Goal: Information Seeking & Learning: Compare options

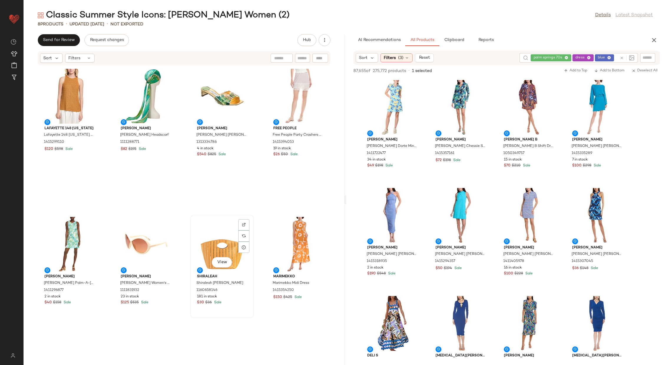
scroll to position [1234, 0]
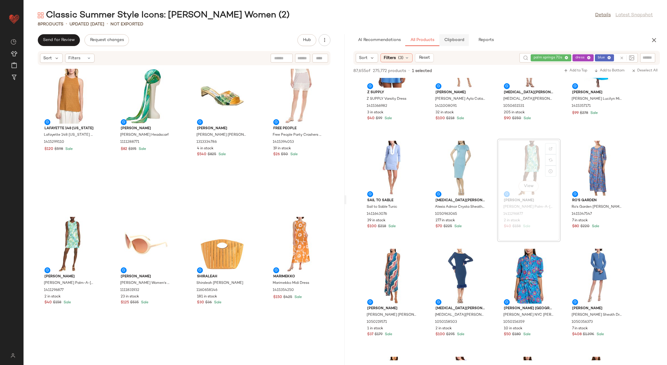
click at [452, 41] on span "Clipboard" at bounding box center [454, 40] width 20 height 5
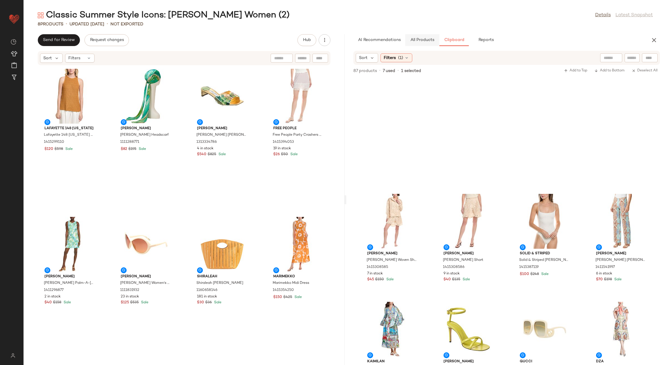
click at [419, 41] on span "All Products" at bounding box center [422, 40] width 24 height 5
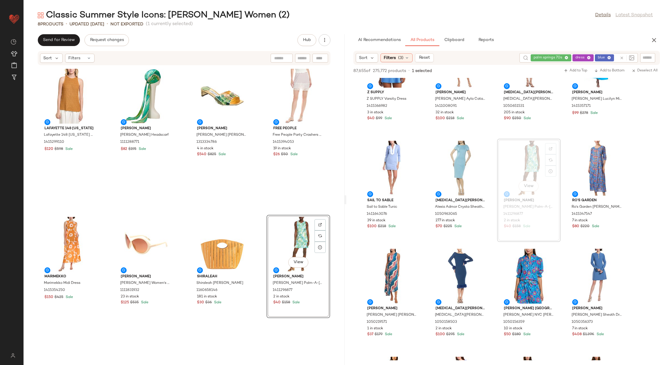
click at [257, 236] on div "Lafayette 148 [US_STATE][GEOGRAPHIC_DATA] [STREET_ADDRESS][US_STATE] Honeycomb …" at bounding box center [184, 211] width 321 height 292
click at [448, 42] on span "Clipboard" at bounding box center [454, 40] width 20 height 5
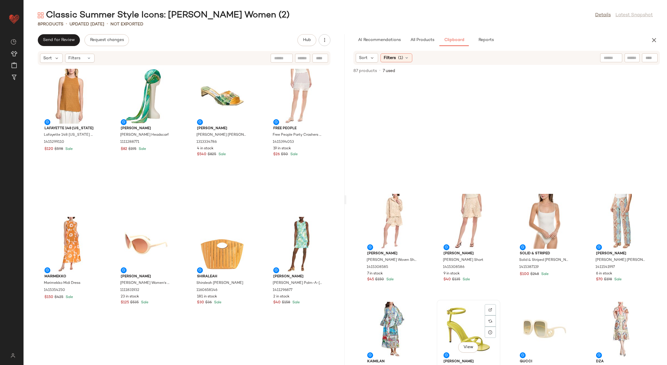
scroll to position [203, 0]
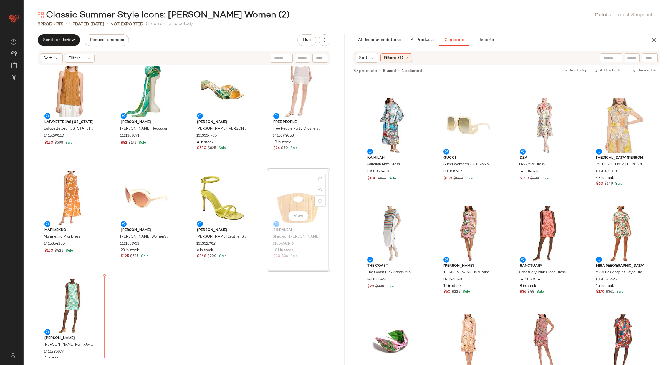
scroll to position [7, 0]
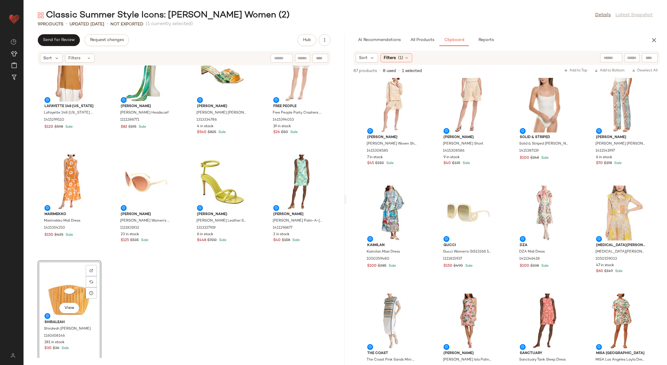
scroll to position [115, 0]
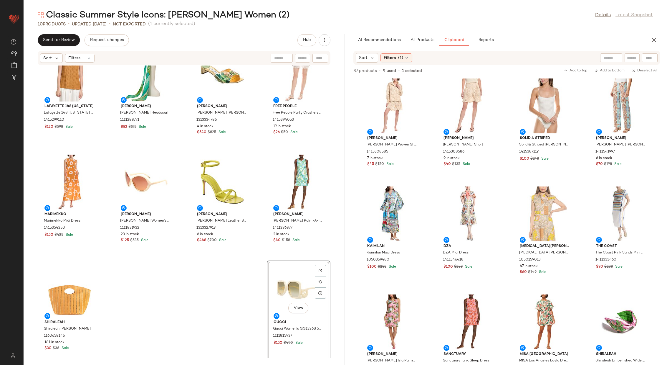
click at [184, 261] on div "Lafayette 148 [US_STATE][GEOGRAPHIC_DATA] [STREET_ADDRESS][US_STATE] Honeycomb …" at bounding box center [184, 211] width 321 height 292
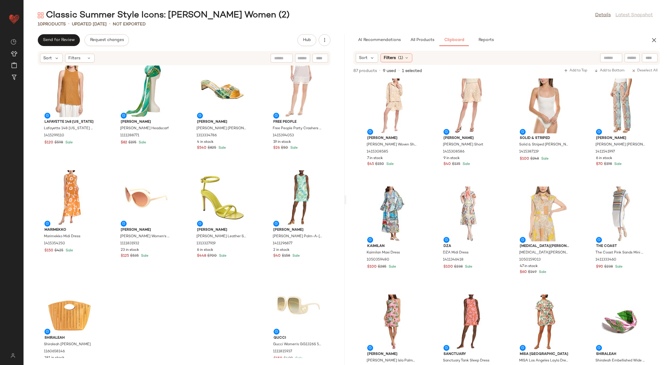
scroll to position [0, 0]
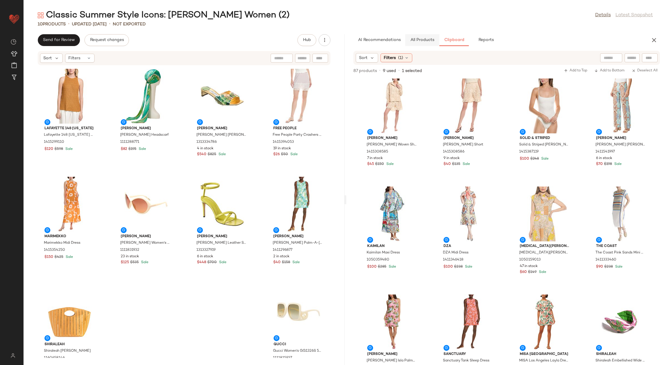
click at [418, 42] on button "All Products" at bounding box center [422, 40] width 34 height 12
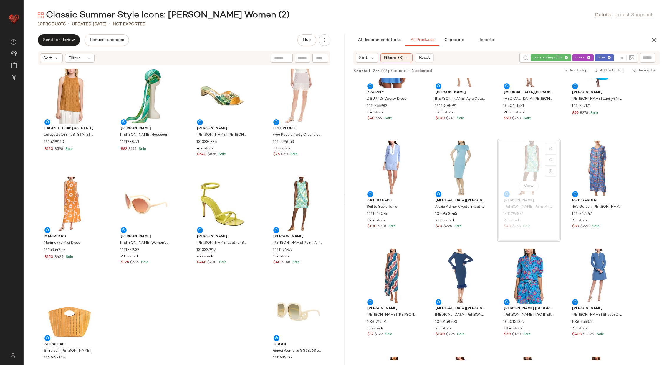
click at [623, 58] on div at bounding box center [626, 57] width 17 height 9
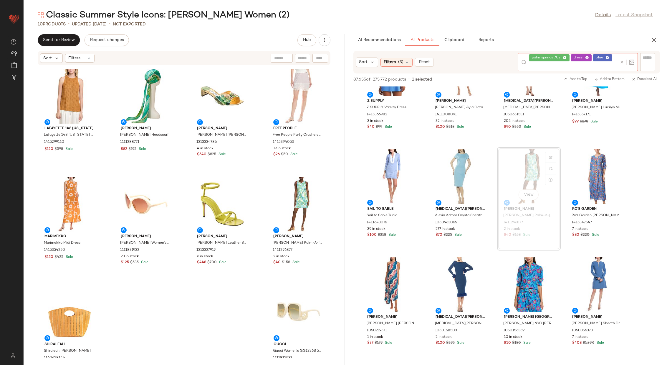
click at [621, 60] on icon at bounding box center [622, 62] width 4 height 4
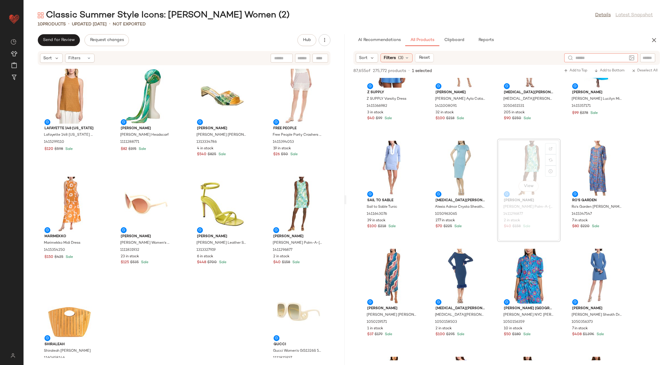
click at [633, 56] on img at bounding box center [631, 57] width 5 height 5
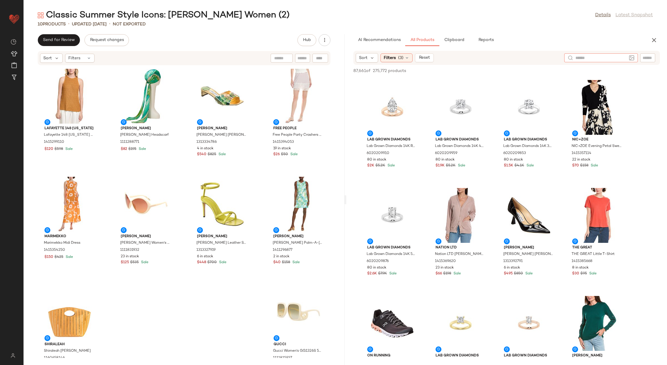
click at [634, 59] on img at bounding box center [631, 57] width 5 height 5
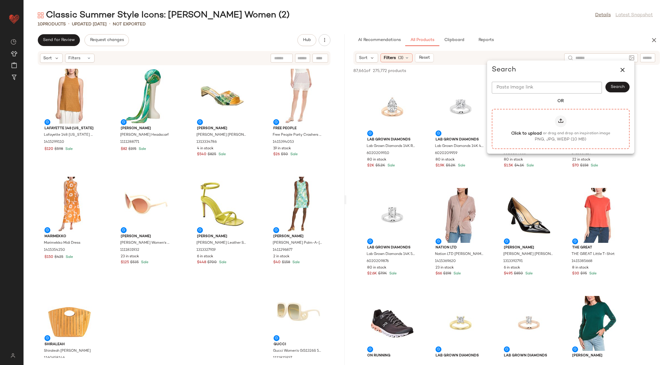
click at [554, 121] on label "Click to upload or drag and drop an inspiration image PNG, JPG, WEBP (10 MB)" at bounding box center [561, 128] width 125 height 27
click at [561, 128] on input "Click to upload or drag and drop an inspiration image PNG, JPG, WEBP (10 MB)" at bounding box center [561, 128] width 0 height 0
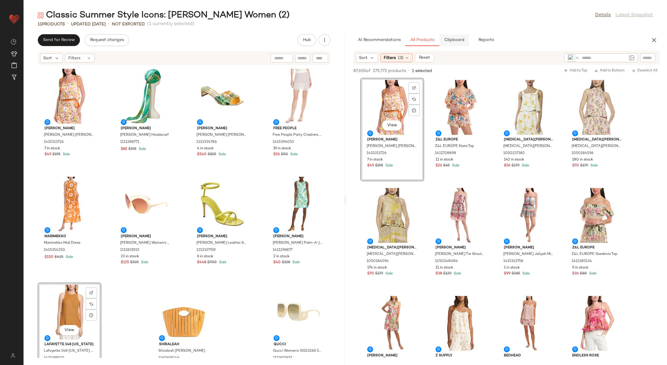
click at [453, 42] on span "Clipboard" at bounding box center [454, 40] width 20 height 5
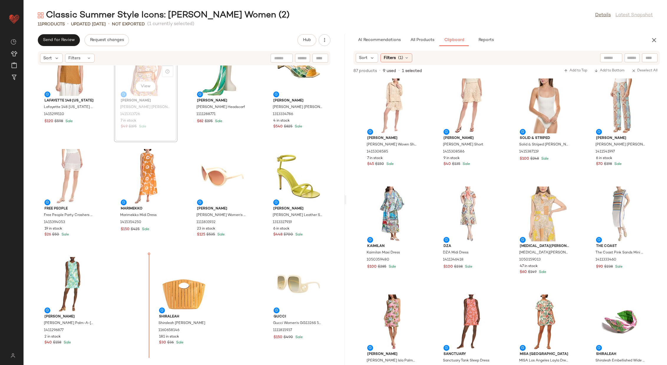
scroll to position [28, 0]
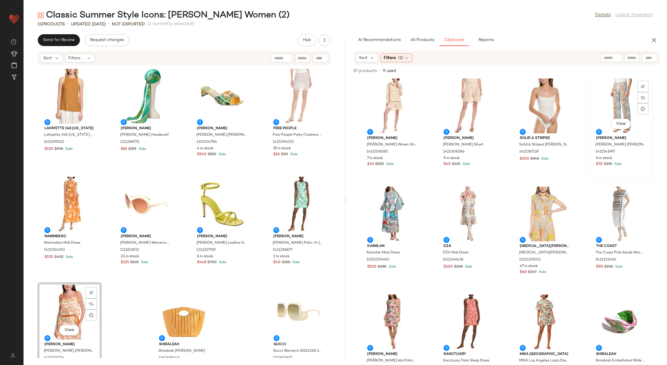
scroll to position [115, 0]
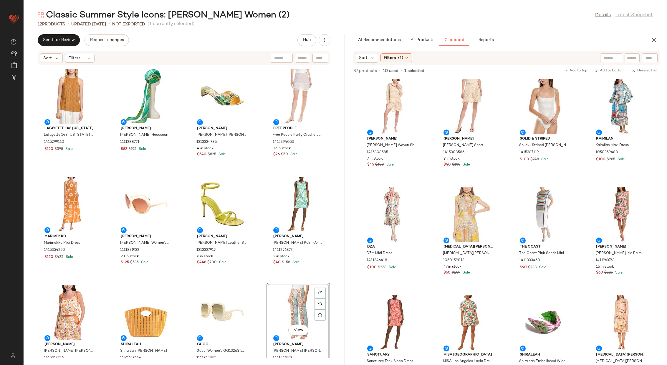
click at [259, 279] on div "Lafayette 148 [US_STATE][GEOGRAPHIC_DATA] [STREET_ADDRESS][US_STATE] Honeycomb …" at bounding box center [184, 211] width 321 height 292
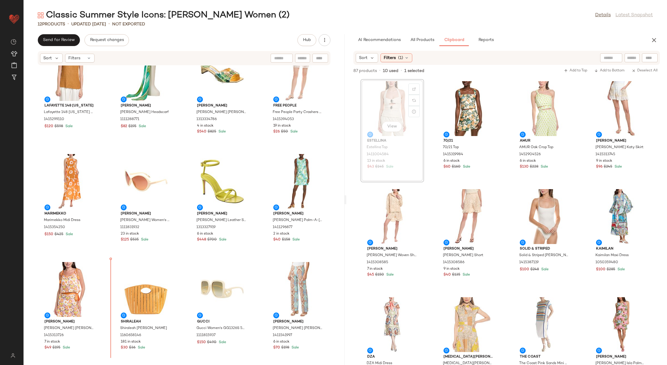
scroll to position [28, 0]
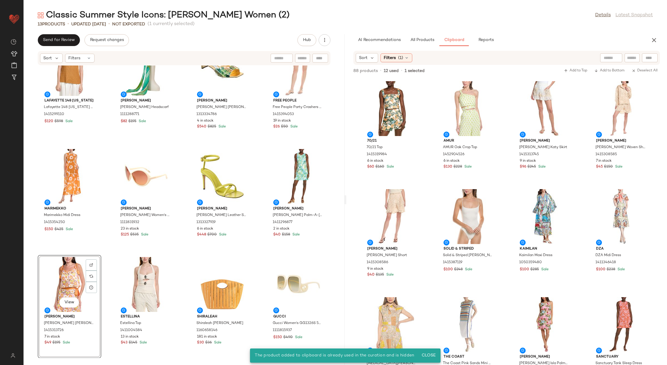
click at [104, 276] on div "Lafayette 148 [US_STATE][GEOGRAPHIC_DATA] [STREET_ADDRESS][US_STATE] Honeycomb …" at bounding box center [184, 211] width 321 height 292
click at [79, 278] on div "View" at bounding box center [70, 284] width 60 height 55
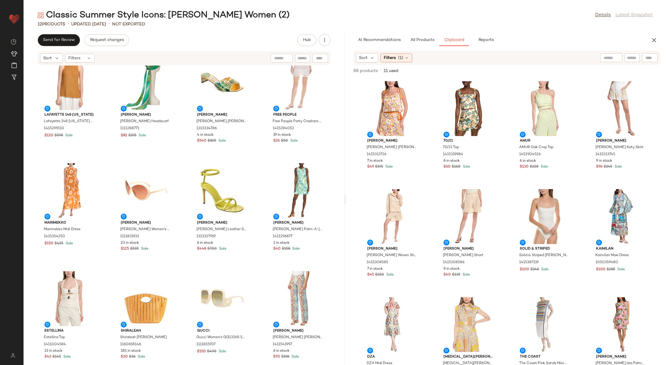
scroll to position [15, 0]
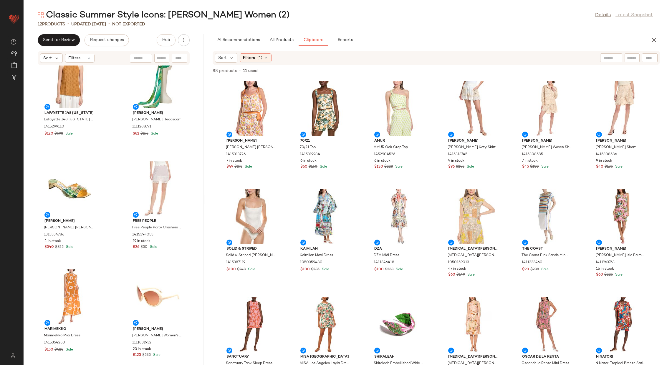
drag, startPoint x: 345, startPoint y: 197, endPoint x: 205, endPoint y: 193, distance: 140.6
click at [205, 194] on div "Classic Summer Style Icons: [PERSON_NAME] Women (2) Details Latest Snapshot 12 …" at bounding box center [346, 186] width 644 height 355
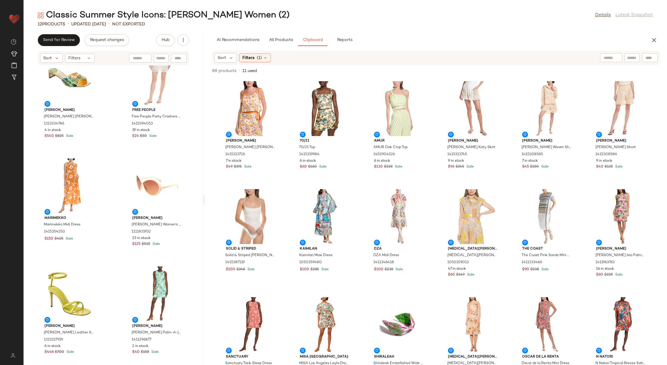
scroll to position [129, 0]
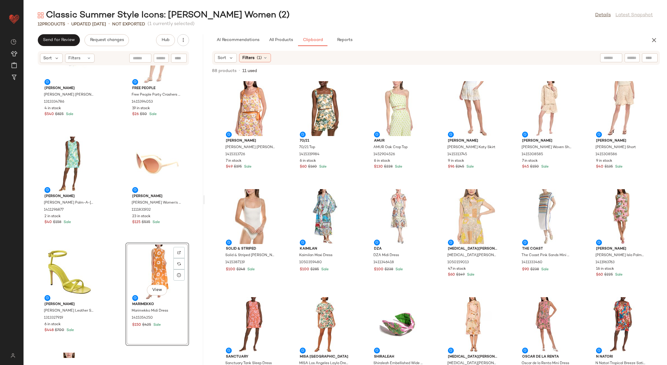
scroll to position [156, 0]
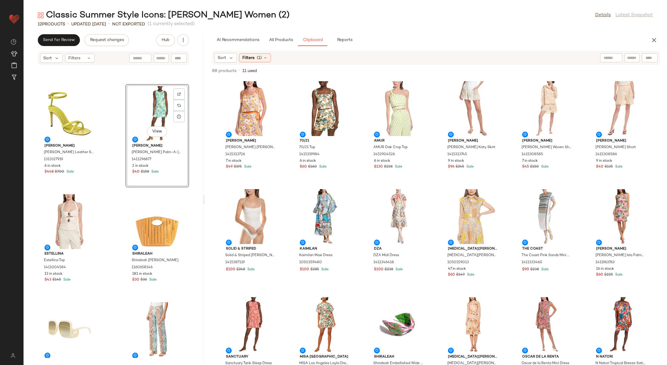
scroll to position [301, 0]
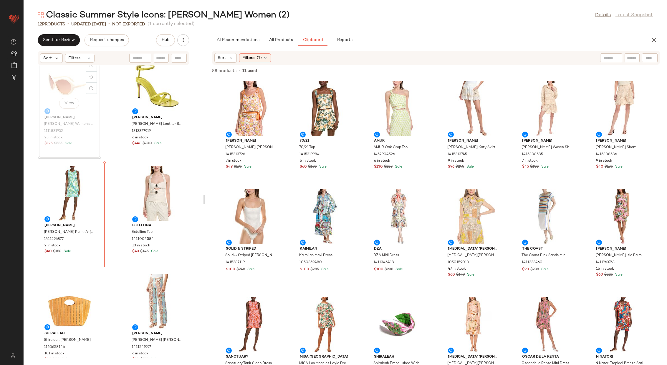
scroll to position [346, 0]
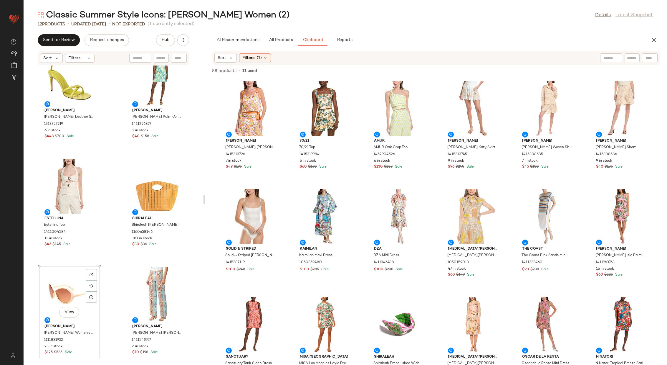
click at [115, 266] on div "Marimekko Marimekko Midi Dress 1415354250 $150 $425 Sale Gucci Gucci Women's GG…" at bounding box center [114, 211] width 180 height 292
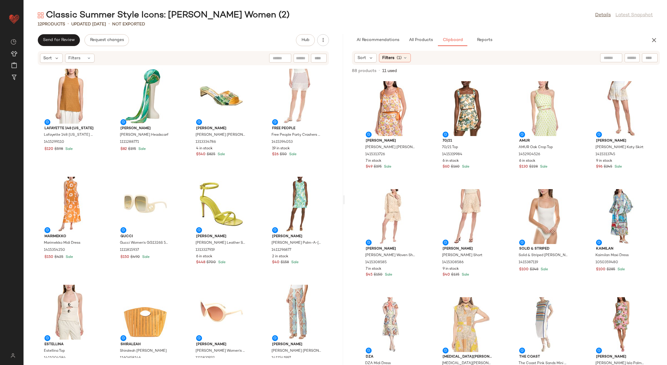
drag, startPoint x: 204, startPoint y: 201, endPoint x: 345, endPoint y: 199, distance: 141.2
click at [345, 199] on div "Classic Summer Style Icons: [PERSON_NAME] Women (2) Details Latest Snapshot 12 …" at bounding box center [346, 186] width 644 height 355
click at [324, 43] on icon "button" at bounding box center [323, 40] width 6 height 6
click at [300, 67] on div "View Moodboard" at bounding box center [292, 71] width 73 height 14
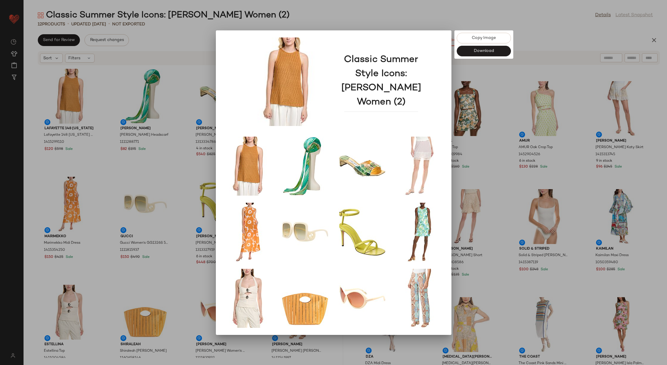
click at [504, 77] on div at bounding box center [333, 182] width 667 height 365
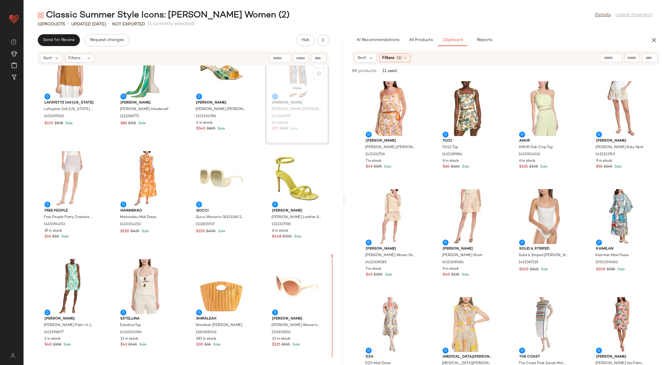
scroll to position [28, 0]
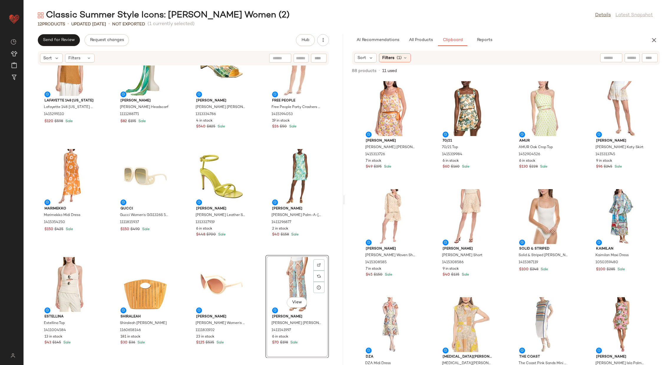
click at [255, 256] on div "Lafayette 148 [US_STATE][GEOGRAPHIC_DATA] 148 [US_STATE] Honeycomb Halter Silk-…" at bounding box center [184, 211] width 320 height 292
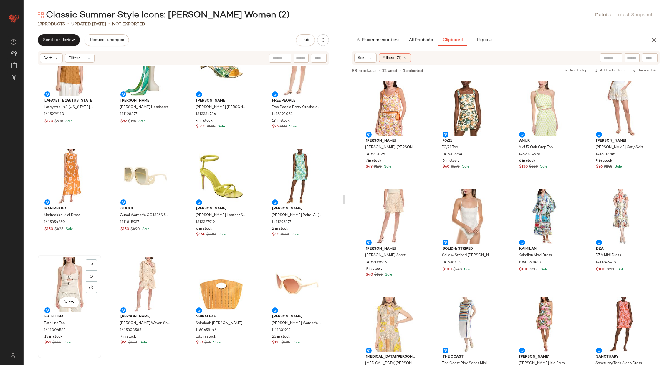
click at [64, 280] on div "View" at bounding box center [70, 284] width 60 height 55
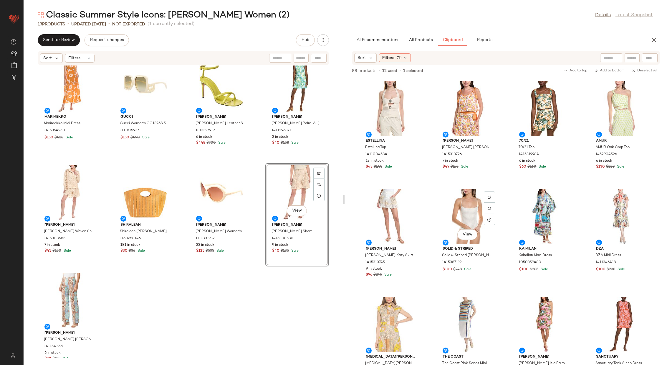
scroll to position [140, 0]
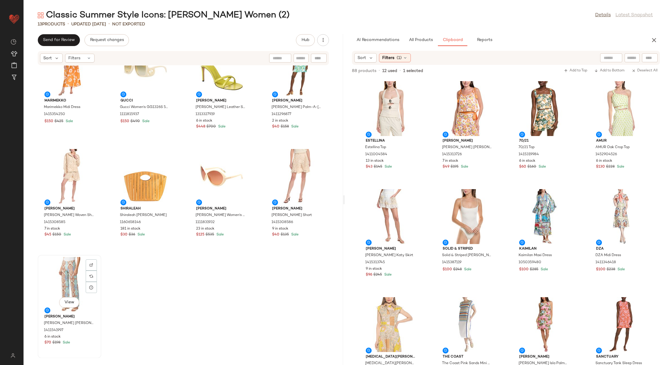
click at [69, 279] on div "View" at bounding box center [70, 284] width 60 height 55
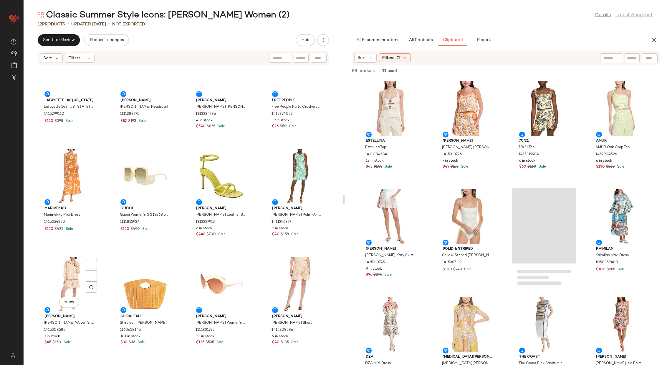
scroll to position [28, 0]
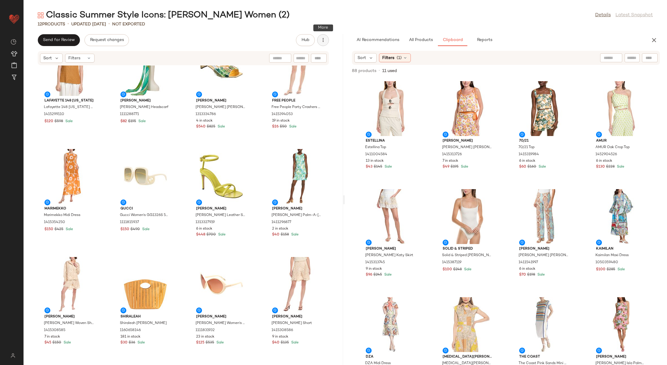
click at [322, 38] on icon "button" at bounding box center [323, 40] width 6 height 6
click at [306, 70] on span "View Moodboard" at bounding box center [296, 71] width 55 height 6
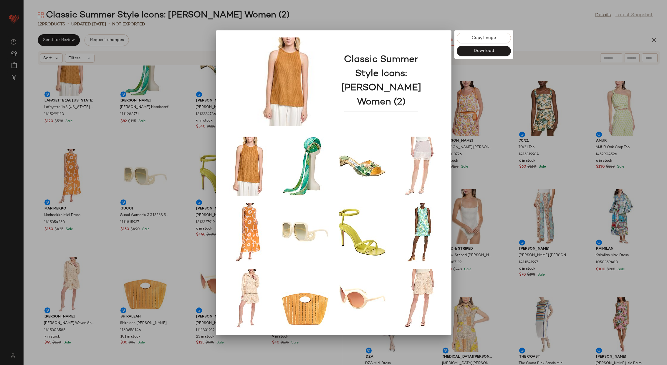
click at [487, 281] on div at bounding box center [333, 182] width 667 height 365
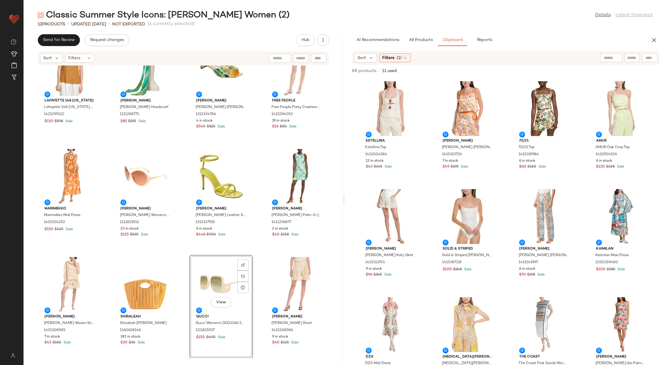
click at [256, 278] on div "Lafayette 148 [US_STATE][GEOGRAPHIC_DATA] [STREET_ADDRESS][US_STATE] Honeycomb …" at bounding box center [184, 211] width 320 height 292
click at [327, 40] on button "button" at bounding box center [323, 40] width 12 height 12
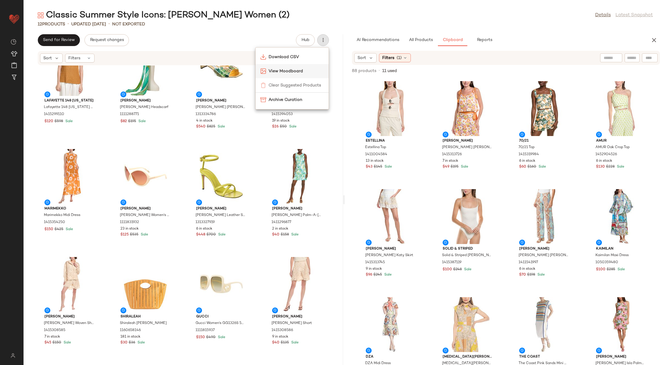
click at [312, 70] on span "View Moodboard" at bounding box center [296, 71] width 55 height 6
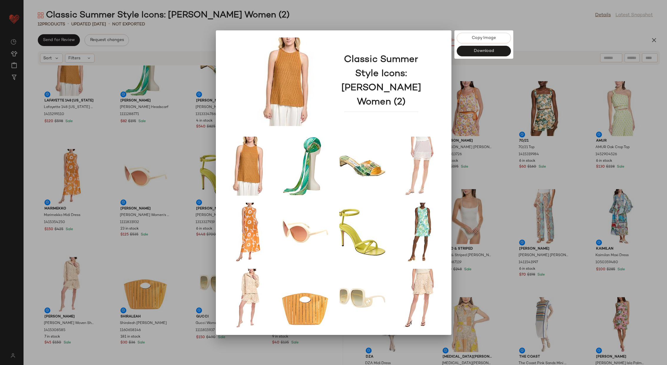
click at [511, 174] on div at bounding box center [333, 182] width 667 height 365
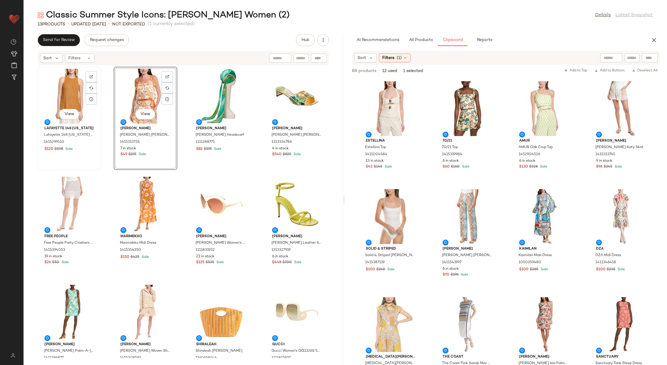
click at [62, 93] on div "View" at bounding box center [70, 96] width 60 height 55
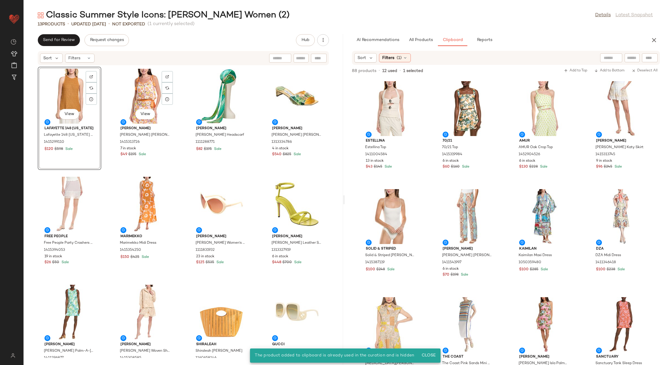
click at [110, 114] on div "View [GEOGRAPHIC_DATA] [STREET_ADDRESS][US_STATE][US_STATE] Honeycomb Halter Si…" at bounding box center [184, 211] width 320 height 292
click at [72, 102] on div "View" at bounding box center [70, 96] width 60 height 55
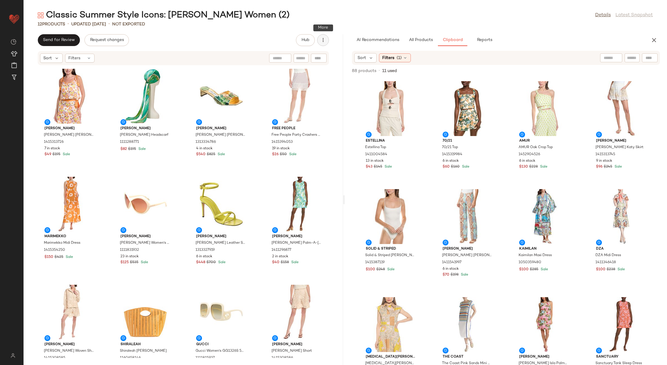
click at [322, 42] on icon "button" at bounding box center [323, 40] width 6 height 6
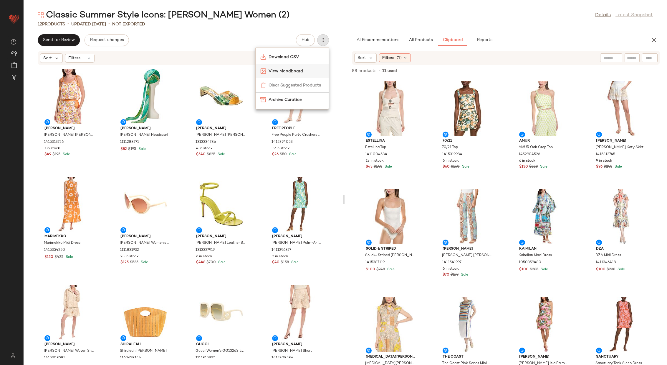
click at [308, 70] on span "View Moodboard" at bounding box center [296, 71] width 55 height 6
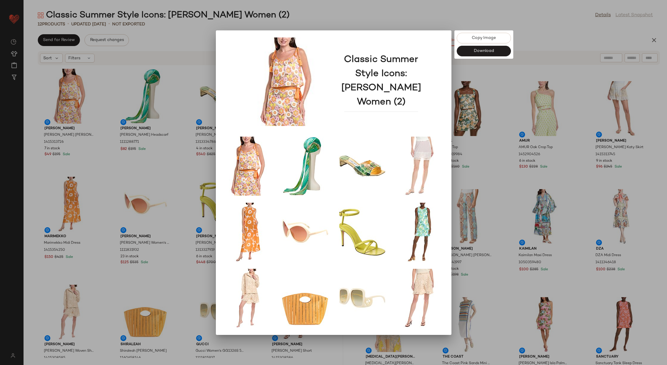
click at [500, 109] on div at bounding box center [333, 182] width 667 height 365
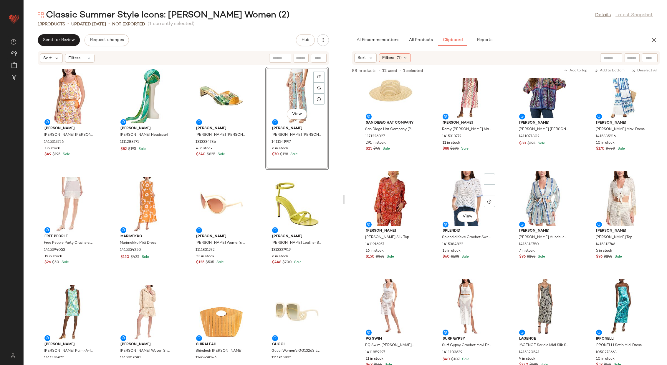
scroll to position [1763, 0]
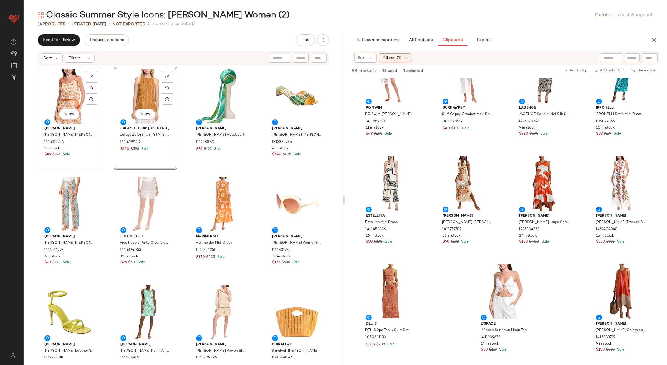
click at [69, 95] on div "View" at bounding box center [70, 96] width 60 height 55
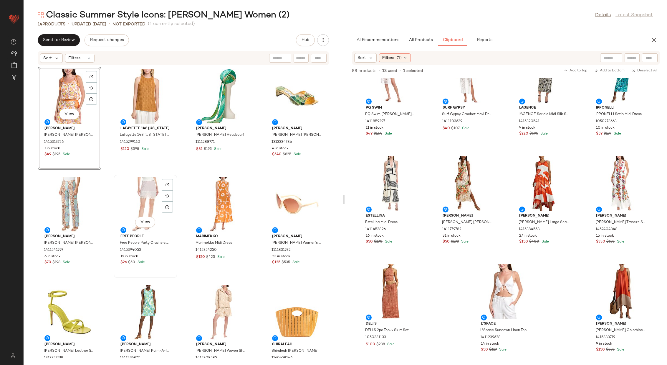
click at [138, 193] on div "View" at bounding box center [146, 204] width 60 height 55
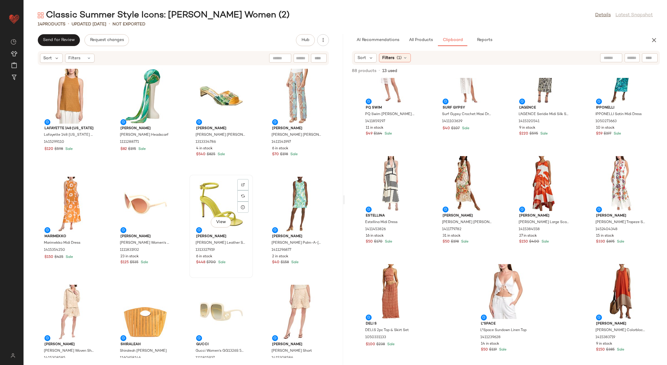
scroll to position [136, 0]
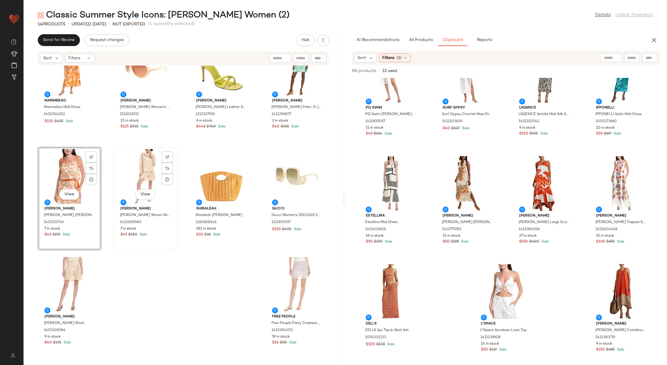
click at [140, 171] on div "View" at bounding box center [146, 176] width 60 height 55
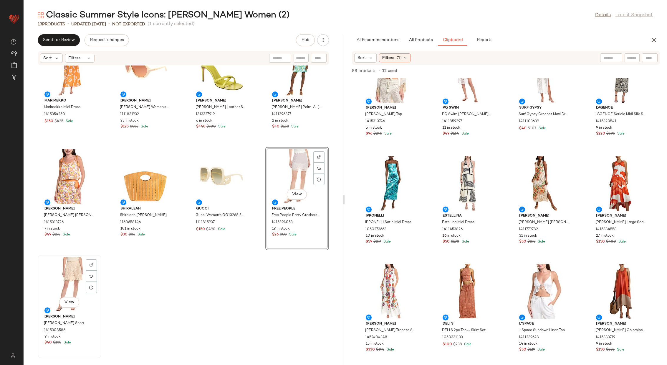
click at [75, 273] on div "View" at bounding box center [70, 284] width 60 height 55
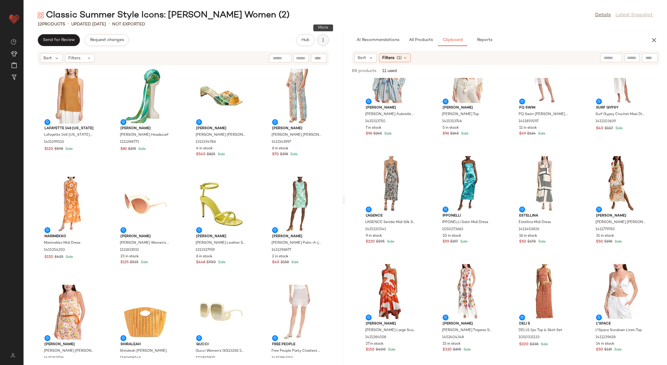
click at [326, 39] on icon "button" at bounding box center [323, 40] width 6 height 6
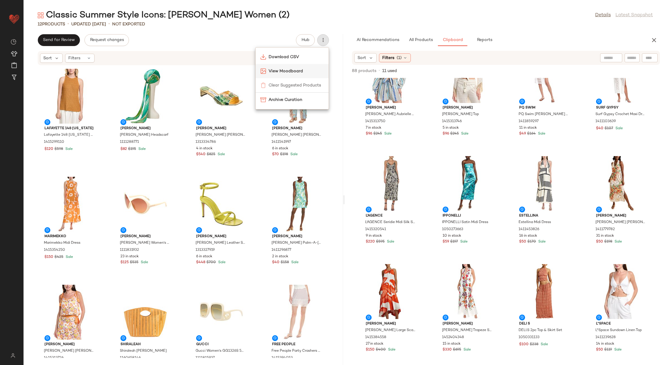
click at [306, 68] on span "View Moodboard" at bounding box center [296, 71] width 55 height 6
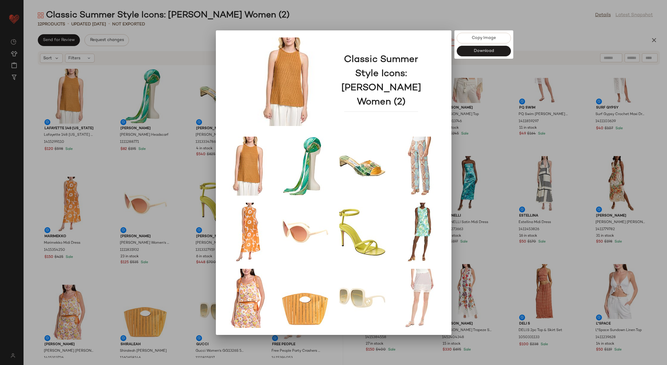
click at [502, 231] on div at bounding box center [333, 182] width 667 height 365
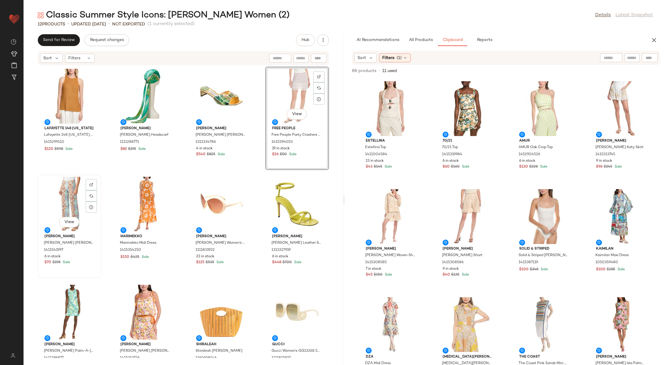
click at [66, 201] on div "View" at bounding box center [70, 204] width 60 height 55
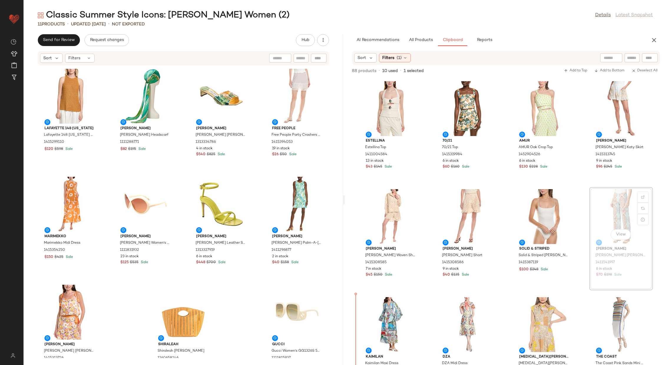
scroll to position [3, 0]
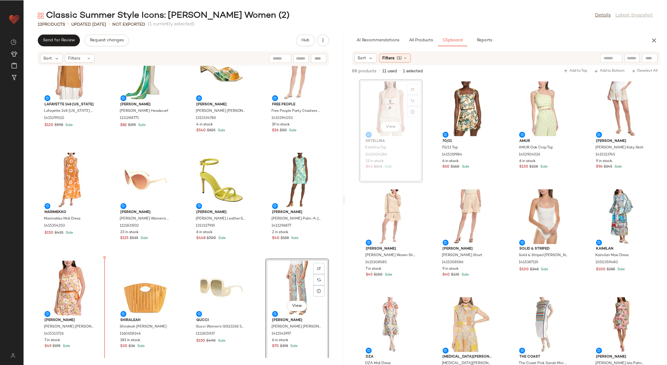
scroll to position [27, 0]
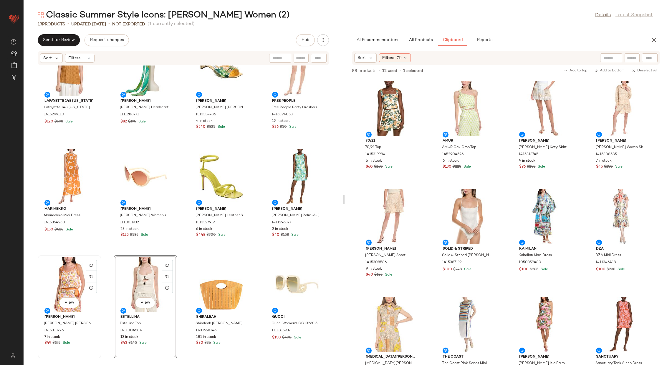
click at [69, 278] on div "View" at bounding box center [70, 284] width 60 height 55
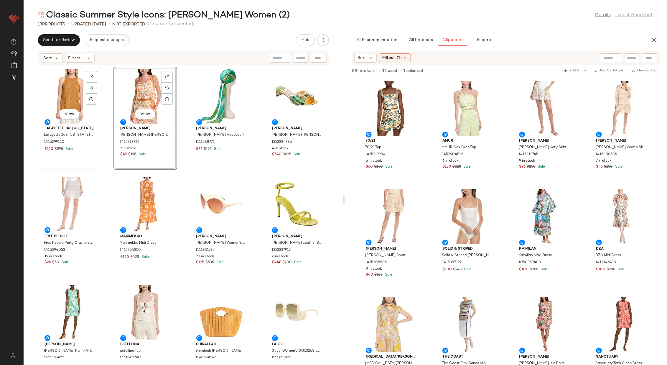
click at [78, 101] on div "View" at bounding box center [70, 96] width 60 height 55
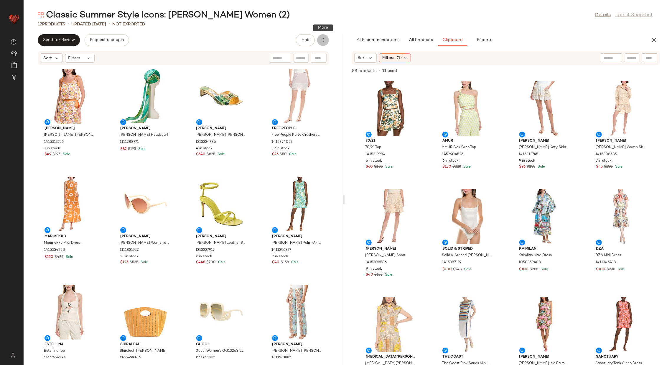
click at [321, 45] on button "button" at bounding box center [323, 40] width 12 height 12
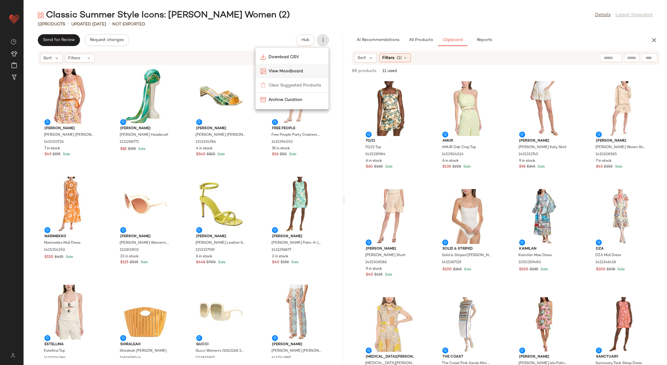
click at [302, 72] on span "View Moodboard" at bounding box center [295, 71] width 55 height 6
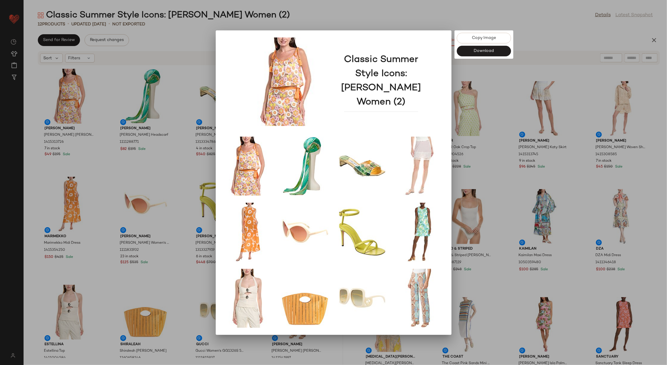
click at [473, 273] on div at bounding box center [333, 182] width 667 height 365
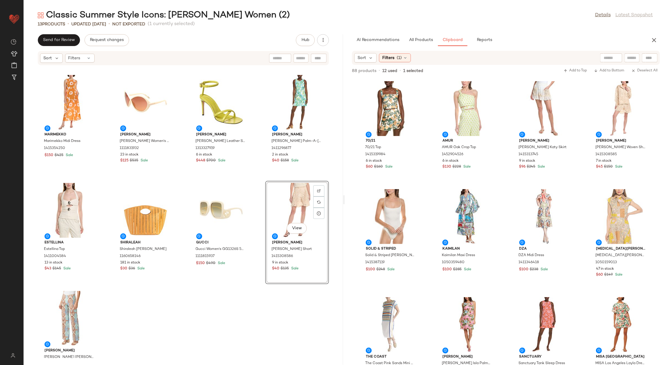
scroll to position [111, 0]
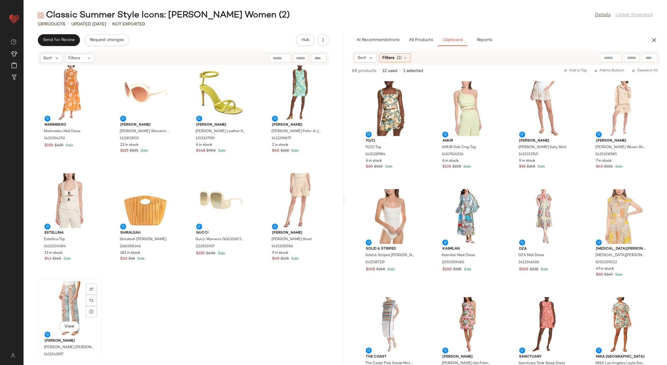
click at [68, 297] on div "View" at bounding box center [70, 308] width 60 height 55
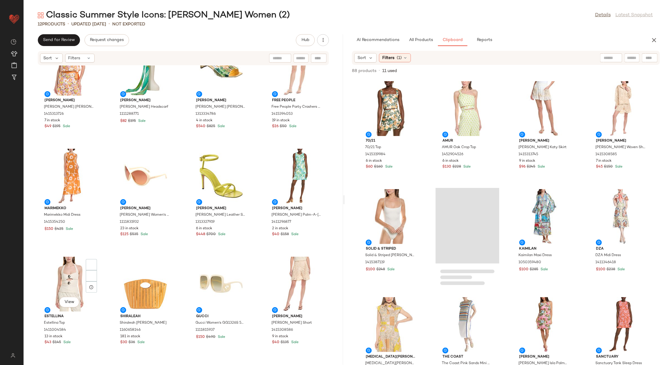
scroll to position [28, 0]
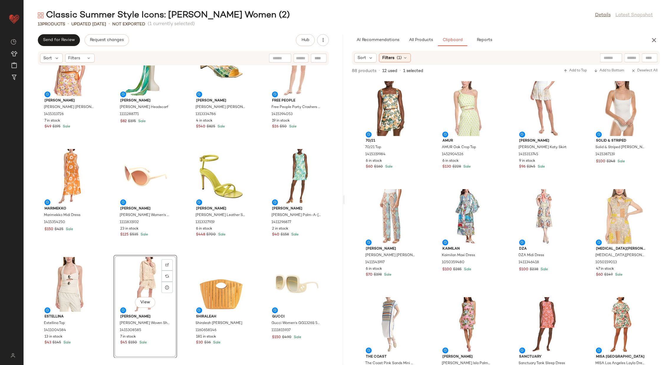
scroll to position [111, 0]
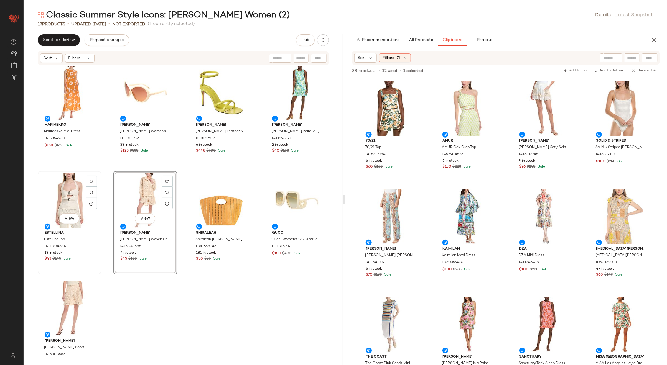
click at [68, 198] on div "View" at bounding box center [70, 200] width 60 height 55
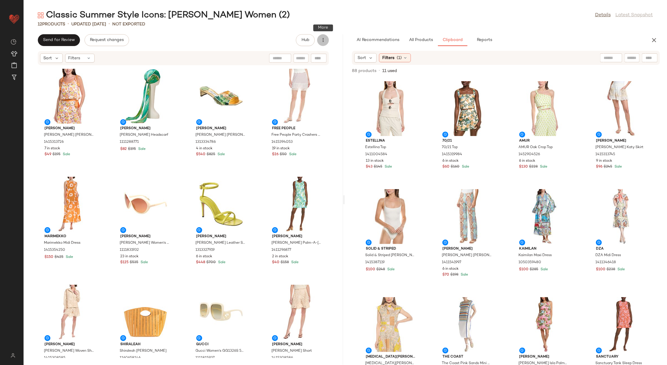
click at [323, 39] on icon "button" at bounding box center [323, 40] width 6 height 6
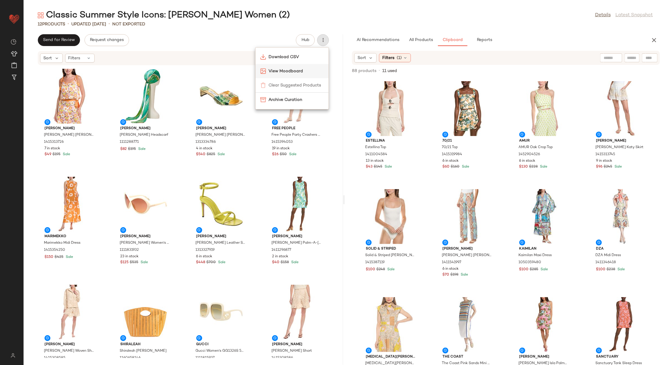
click at [302, 71] on span "View Moodboard" at bounding box center [295, 71] width 55 height 6
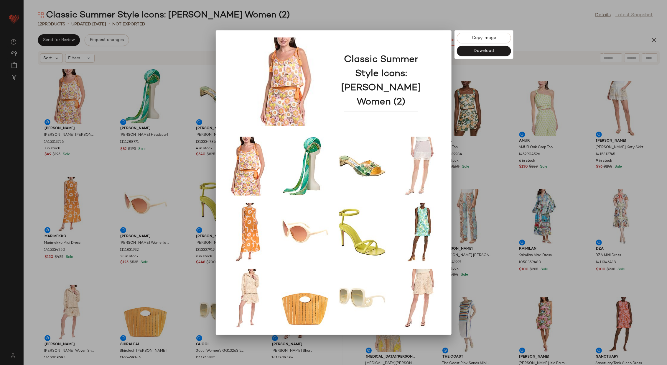
click at [504, 178] on div at bounding box center [333, 182] width 667 height 365
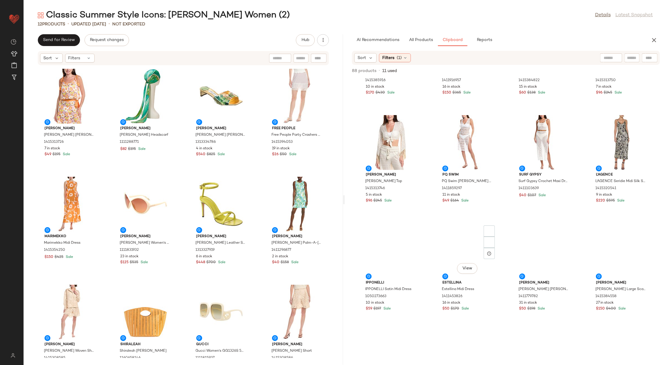
scroll to position [1871, 0]
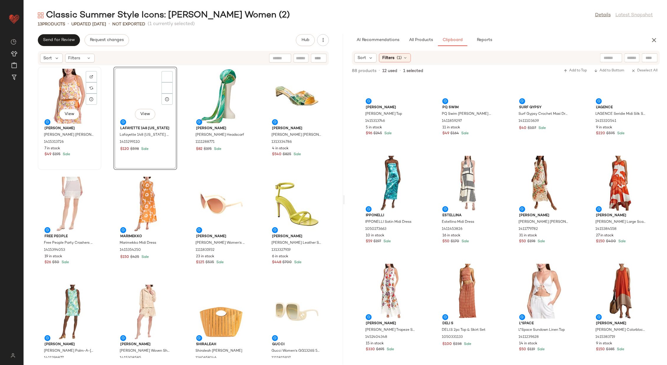
scroll to position [1763, 0]
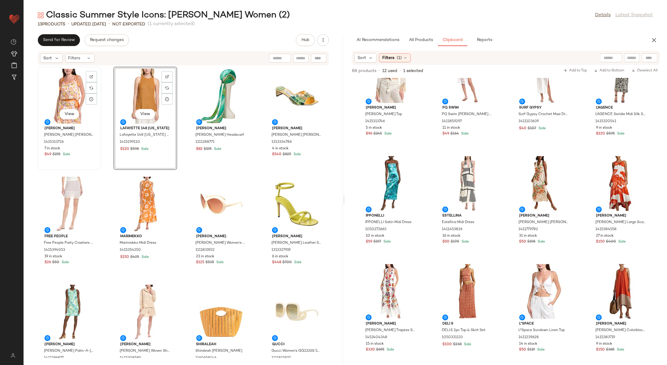
click at [70, 95] on div "View" at bounding box center [70, 96] width 60 height 55
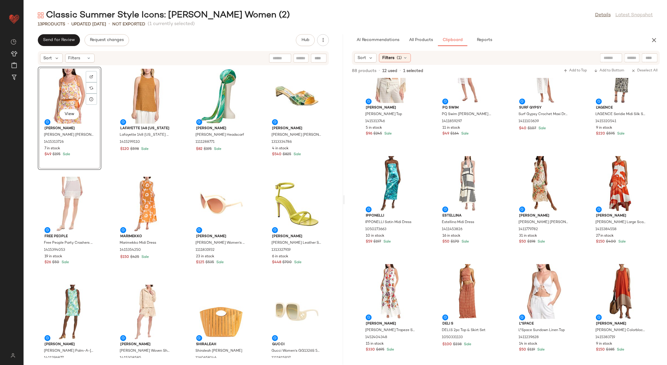
scroll to position [1871, 0]
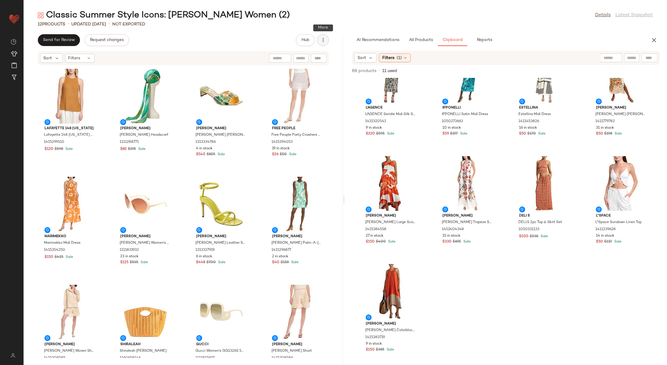
click at [324, 42] on icon "button" at bounding box center [323, 40] width 6 height 6
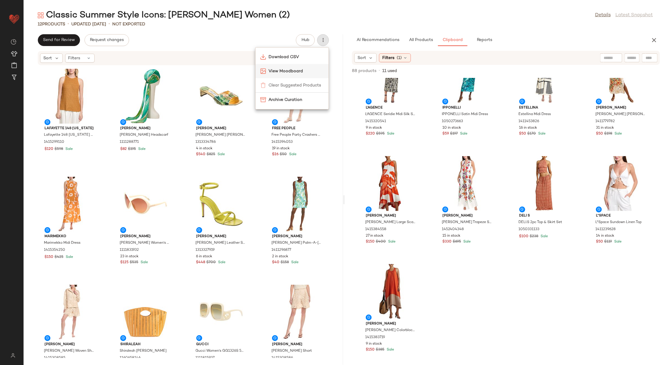
click at [316, 72] on span "View Moodboard" at bounding box center [295, 71] width 55 height 6
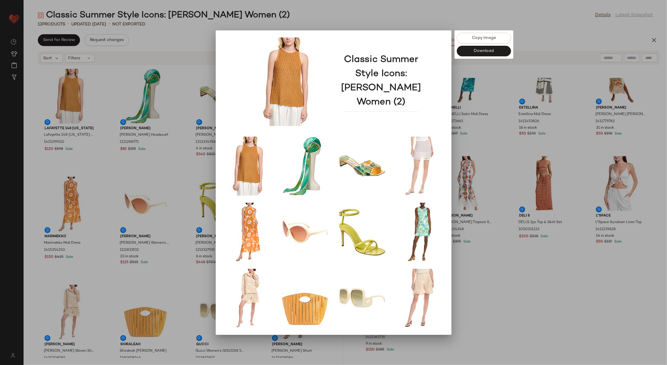
click at [515, 280] on div at bounding box center [333, 182] width 667 height 365
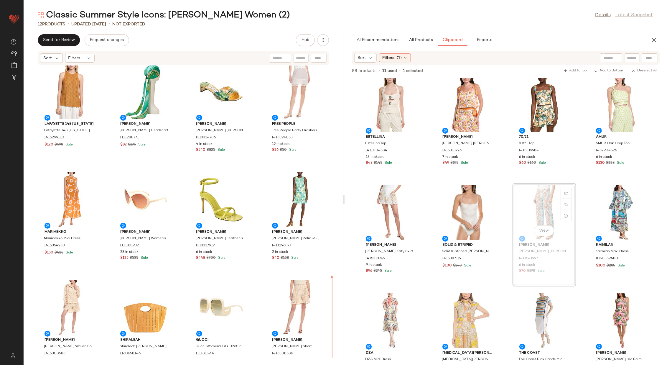
scroll to position [9, 0]
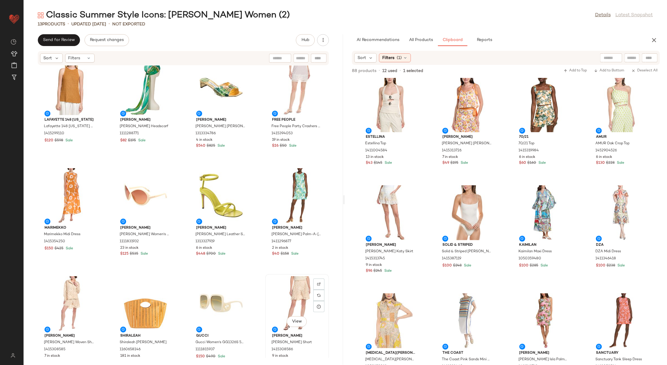
click at [286, 291] on div "View" at bounding box center [297, 303] width 60 height 55
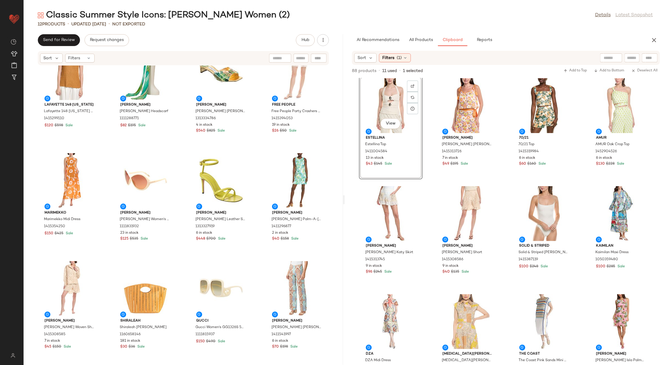
scroll to position [25, 0]
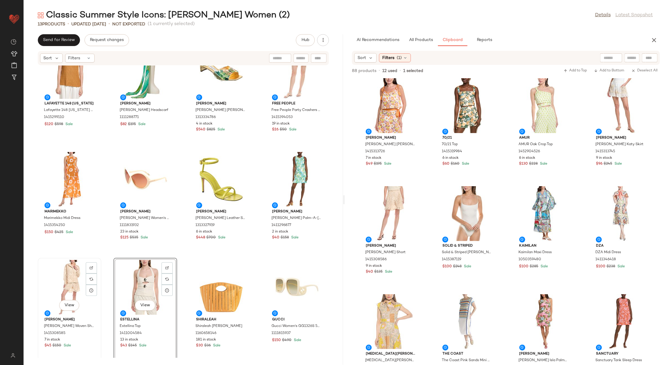
click at [70, 280] on div "View" at bounding box center [70, 287] width 60 height 55
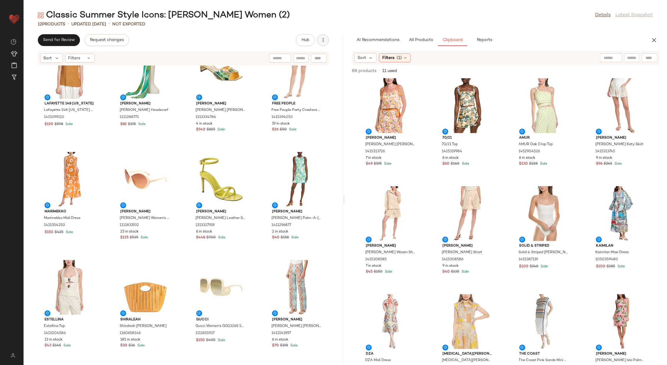
click at [326, 37] on icon "button" at bounding box center [323, 40] width 6 height 6
click at [305, 70] on span "View Moodboard" at bounding box center [295, 71] width 55 height 6
